Goal: Transaction & Acquisition: Purchase product/service

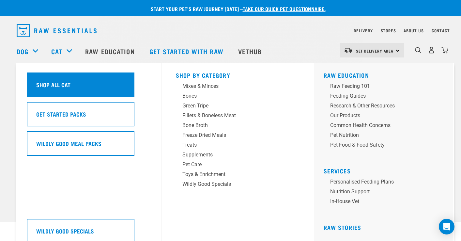
click at [66, 88] on h5 "Shop All Cat" at bounding box center [53, 84] width 34 height 8
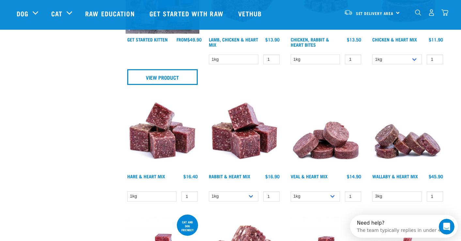
scroll to position [392, 0]
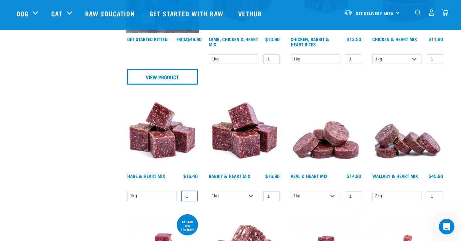
click at [188, 194] on input "1" at bounding box center [189, 196] width 16 height 10
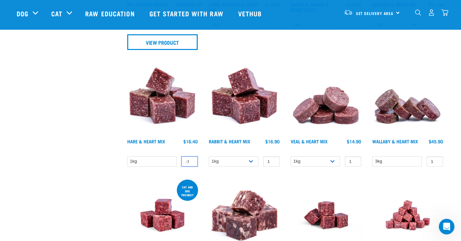
scroll to position [424, 0]
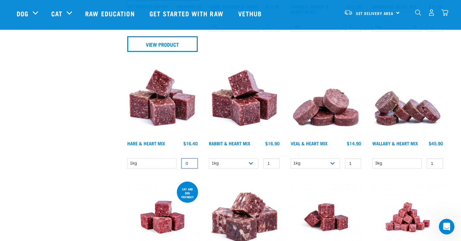
click at [191, 163] on input "0" at bounding box center [189, 163] width 16 height 10
type input "1"
click at [191, 163] on input "1" at bounding box center [189, 163] width 16 height 10
click at [149, 144] on link "Hare & Heart Mix" at bounding box center [146, 143] width 38 height 2
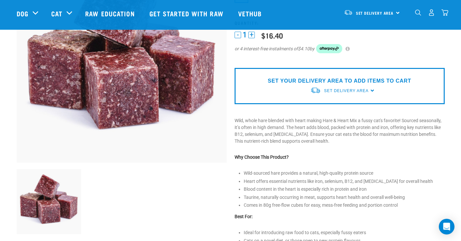
scroll to position [65, 0]
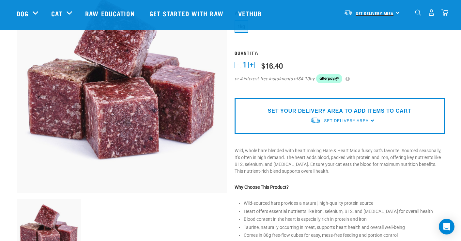
click at [363, 14] on span "Set Delivery Area" at bounding box center [375, 13] width 38 height 2
click at [362, 30] on link "[GEOGRAPHIC_DATA]" at bounding box center [371, 31] width 63 height 14
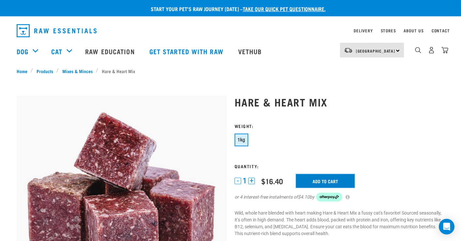
click at [319, 183] on input "Add to cart" at bounding box center [325, 181] width 59 height 14
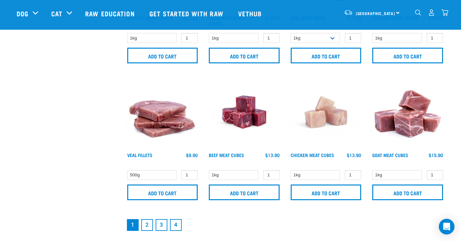
scroll to position [929, 0]
click at [147, 225] on link "2" at bounding box center [147, 225] width 12 height 12
click at [148, 227] on link "2" at bounding box center [147, 225] width 12 height 12
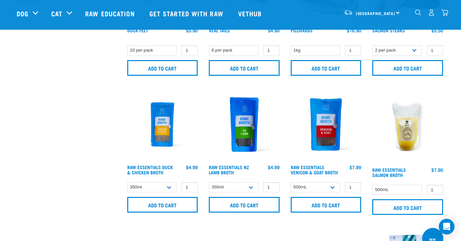
scroll to position [294, 0]
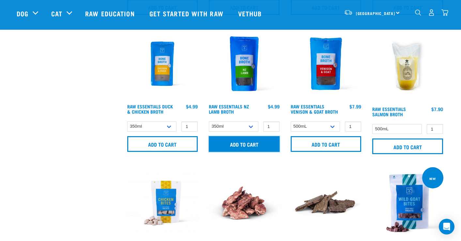
click at [252, 142] on input "Add to cart" at bounding box center [244, 144] width 71 height 16
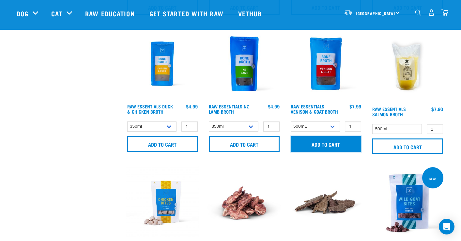
click at [340, 146] on input "Add to cart" at bounding box center [326, 144] width 71 height 16
click at [323, 143] on input "Add to cart" at bounding box center [326, 144] width 71 height 16
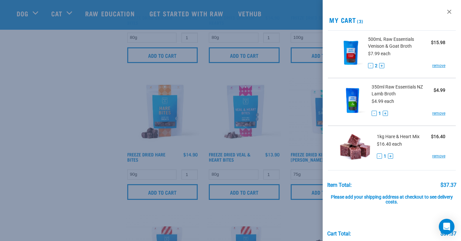
scroll to position [522, 0]
click at [369, 66] on button "-" at bounding box center [370, 65] width 5 height 5
click at [91, 131] on div at bounding box center [230, 120] width 461 height 241
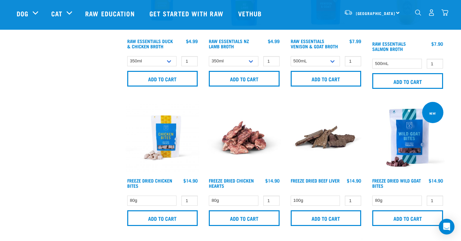
scroll to position [261, 0]
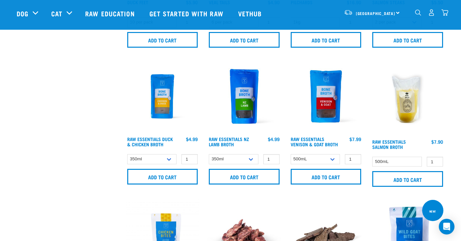
click at [447, 14] on img "dropdown navigation" at bounding box center [444, 12] width 7 height 7
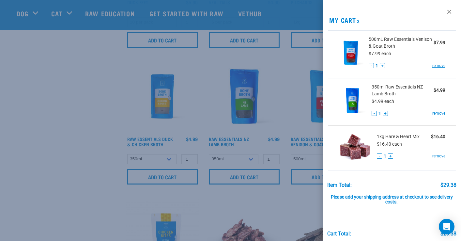
click at [95, 127] on div at bounding box center [230, 120] width 461 height 241
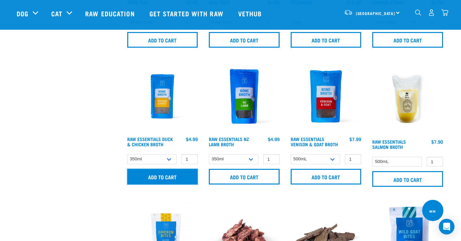
click at [182, 174] on input "Add to cart" at bounding box center [162, 177] width 71 height 16
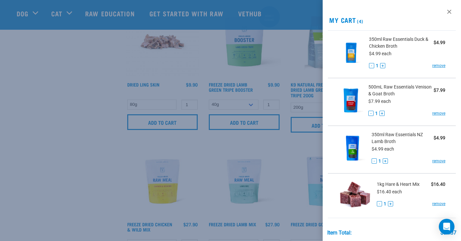
scroll to position [914, 0]
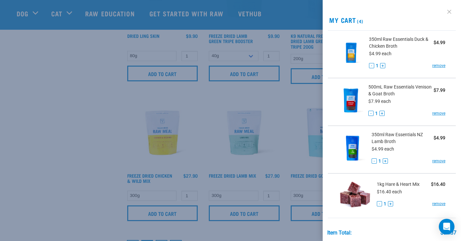
click at [445, 11] on link at bounding box center [449, 12] width 10 height 10
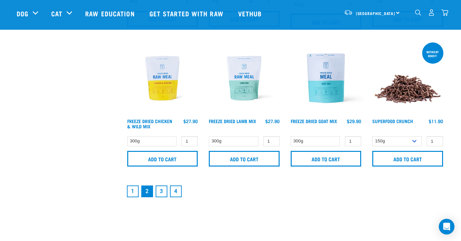
scroll to position [1044, 0]
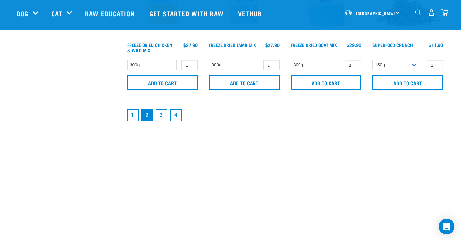
click at [165, 113] on link "3" at bounding box center [162, 115] width 12 height 12
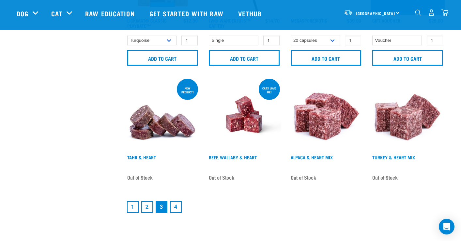
scroll to position [946, 0]
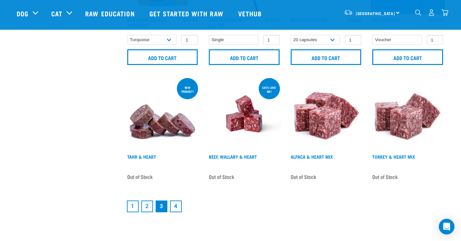
click at [177, 200] on link "4" at bounding box center [176, 206] width 12 height 12
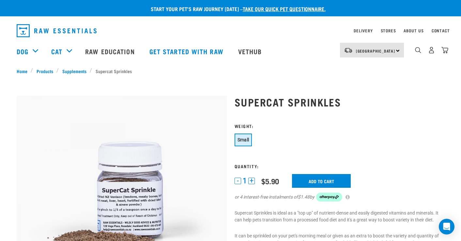
scroll to position [33, 0]
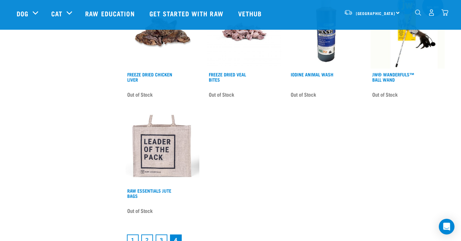
scroll to position [457, 0]
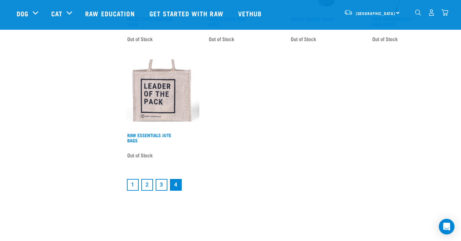
click at [127, 181] on link "1" at bounding box center [133, 185] width 12 height 12
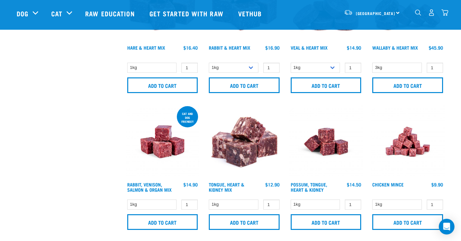
scroll to position [359, 0]
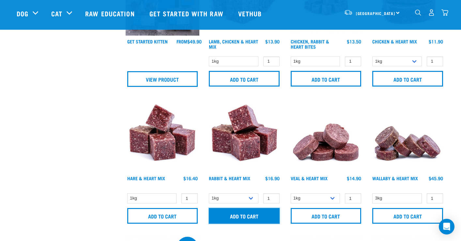
click at [250, 217] on input "Add to cart" at bounding box center [244, 216] width 71 height 16
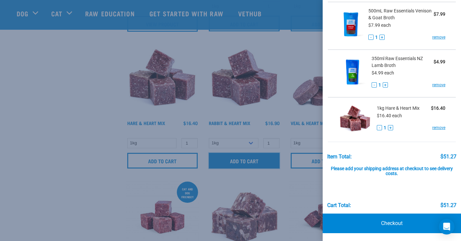
scroll to position [457, 0]
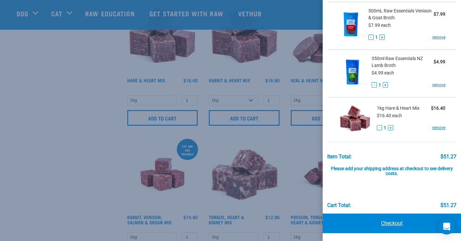
click at [399, 225] on link "Checkout" at bounding box center [392, 223] width 138 height 20
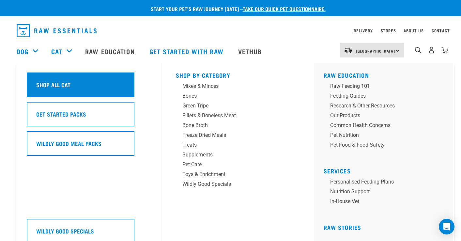
click at [74, 85] on div "Shop All Cat" at bounding box center [81, 84] width 108 height 24
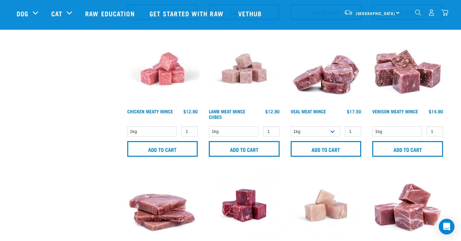
scroll to position [914, 0]
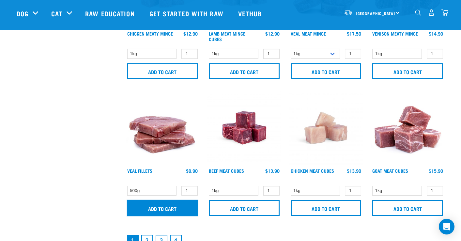
click at [182, 208] on input "Add to cart" at bounding box center [162, 208] width 71 height 16
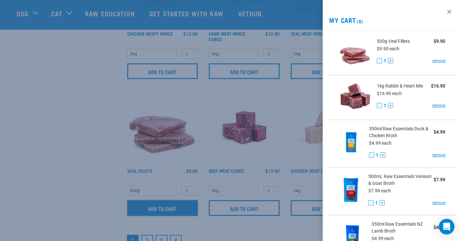
scroll to position [163, 0]
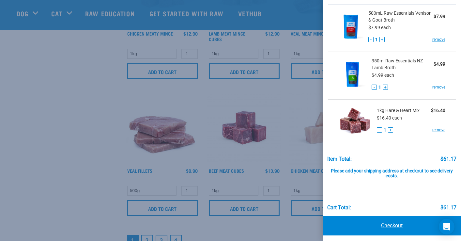
click at [398, 227] on link "Checkout" at bounding box center [392, 226] width 138 height 20
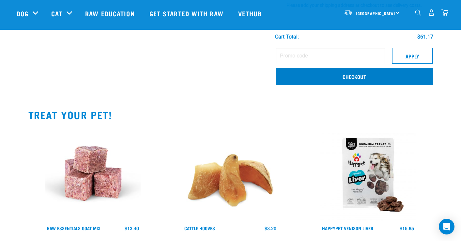
scroll to position [294, 0]
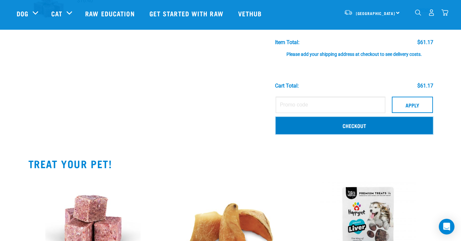
click at [343, 129] on link "Checkout" at bounding box center [354, 125] width 157 height 17
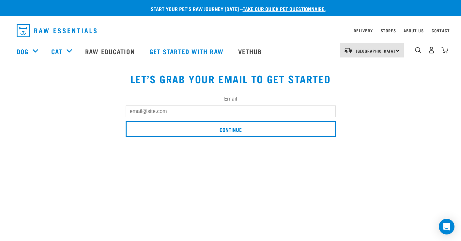
click at [211, 112] on input "Email" at bounding box center [231, 111] width 210 height 12
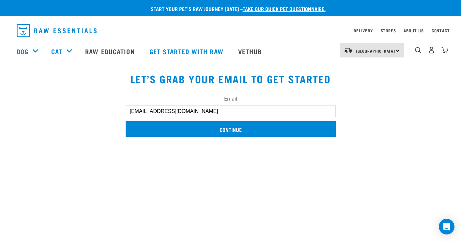
type input "nsin1401@gmail.com"
click at [231, 131] on input "Continue" at bounding box center [231, 129] width 210 height 16
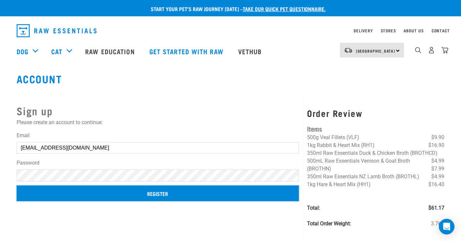
click at [117, 196] on input "Register" at bounding box center [158, 193] width 283 height 16
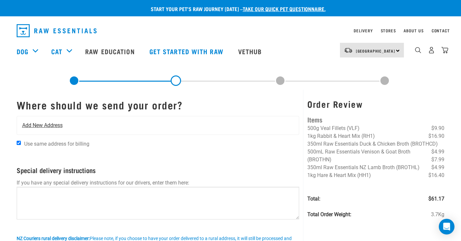
drag, startPoint x: 61, startPoint y: 127, endPoint x: 70, endPoint y: 125, distance: 9.3
click at [61, 127] on span "Add New Address" at bounding box center [42, 125] width 40 height 8
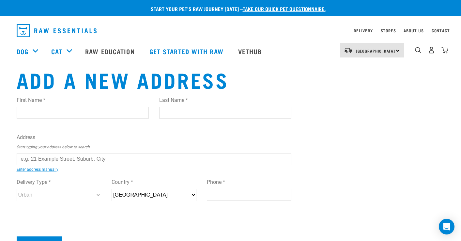
click at [66, 113] on input "First Name *" at bounding box center [83, 113] width 132 height 12
type input "Nivi"
type input "s"
type input "Sinha"
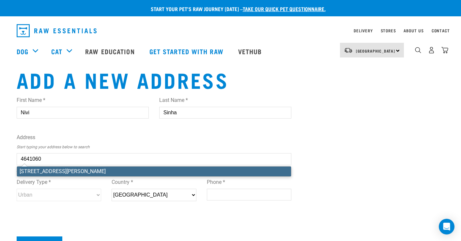
click at [158, 176] on div "First Name * Nivi Last Name * Sinha Address Start typing your address below to …" at bounding box center [154, 155] width 275 height 128
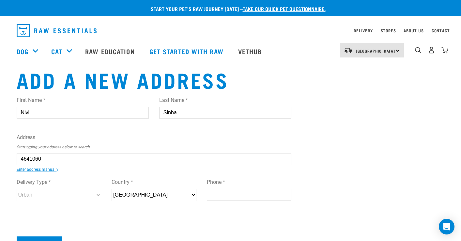
type input "4/4118A Great North Road, Glen Eden, Auckland 0602"
type input "[STREET_ADDRESS]"
type input "Glen Eden"
type input "[GEOGRAPHIC_DATA]"
select select "AUK"
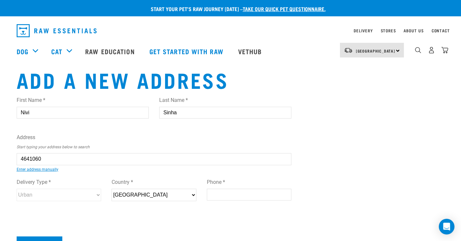
type input "0602"
select select "Urban"
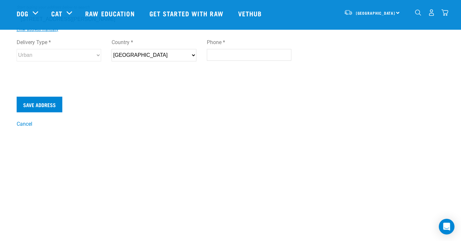
scroll to position [33, 0]
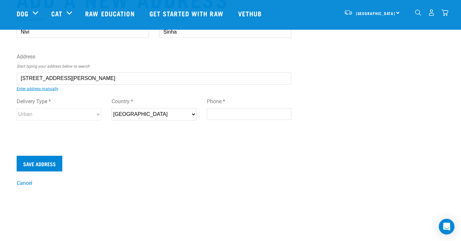
type input "4/4118A Great North Road, Glen Eden, Auckland 0602"
click at [238, 113] on input "Phone *" at bounding box center [249, 114] width 85 height 12
type input "0211722276"
click at [55, 162] on input "Save Address" at bounding box center [40, 164] width 46 height 16
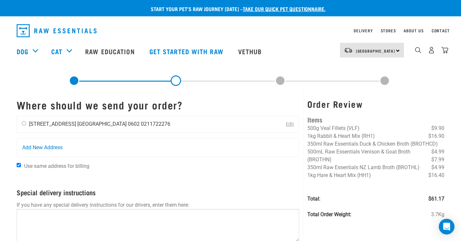
click at [24, 124] on input "radio" at bounding box center [24, 123] width 4 height 4
radio input "true"
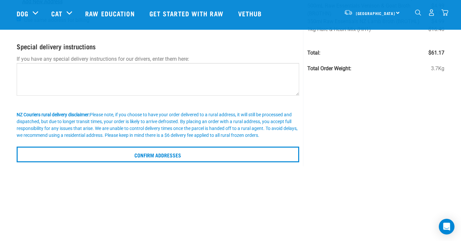
scroll to position [33, 0]
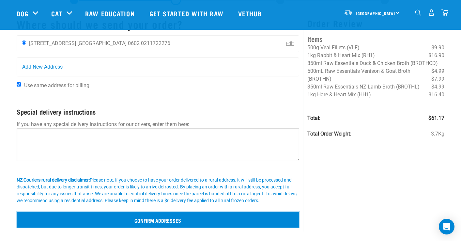
click at [178, 217] on input "Confirm addresses" at bounding box center [158, 220] width 283 height 16
